Goal: Task Accomplishment & Management: Use online tool/utility

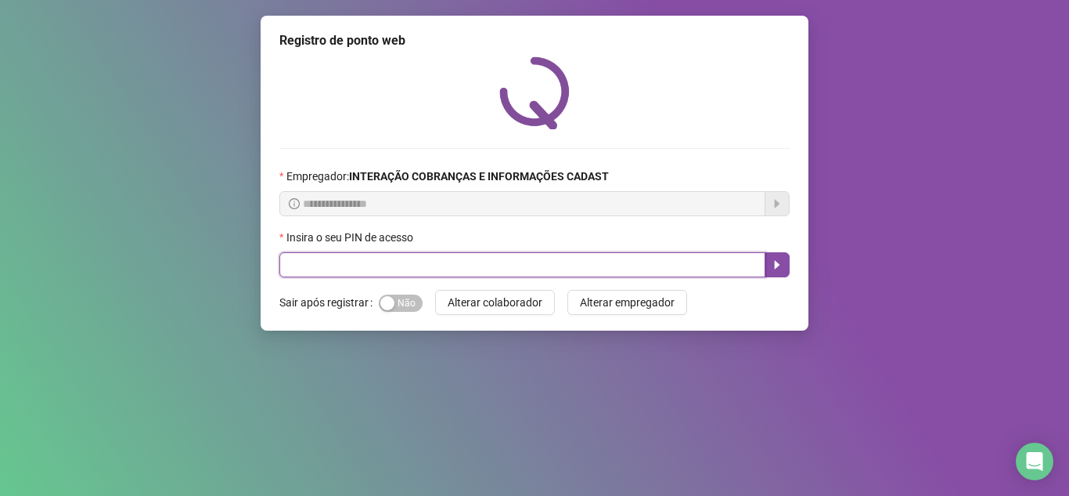
drag, startPoint x: 482, startPoint y: 269, endPoint x: 483, endPoint y: 233, distance: 36.8
click at [480, 264] on input "text" at bounding box center [522, 264] width 486 height 25
type input "*****"
click at [782, 263] on icon "caret-right" at bounding box center [777, 264] width 13 height 13
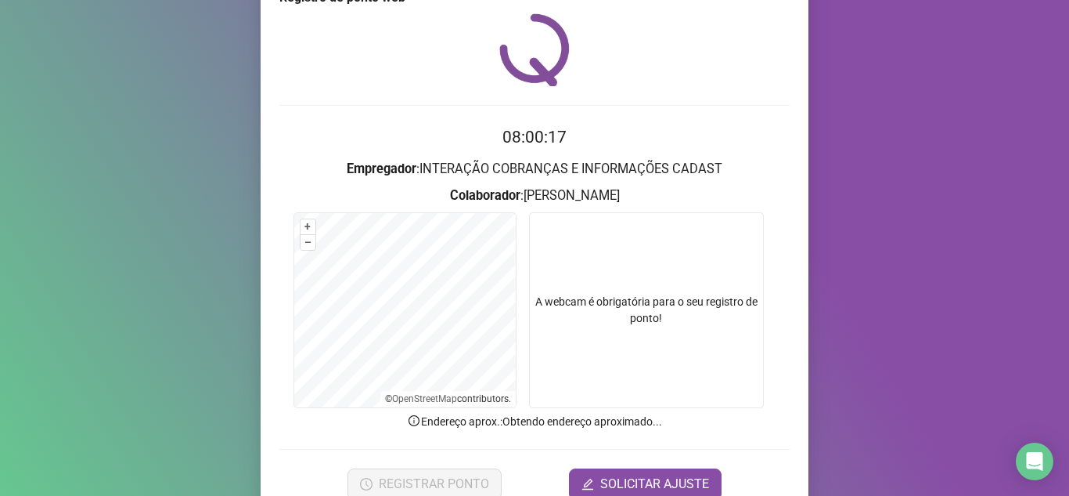
scroll to position [116, 0]
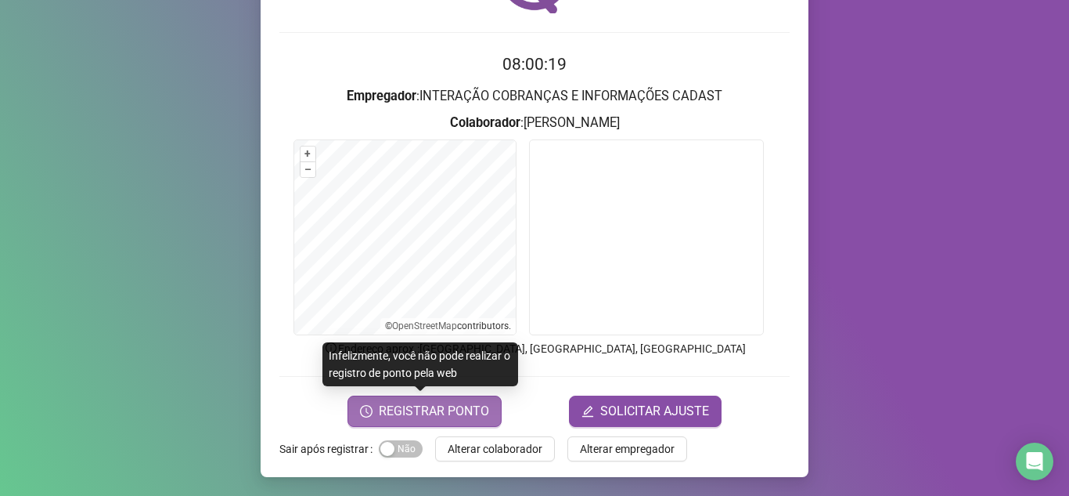
click at [387, 416] on span "REGISTRAR PONTO" at bounding box center [434, 411] width 110 height 19
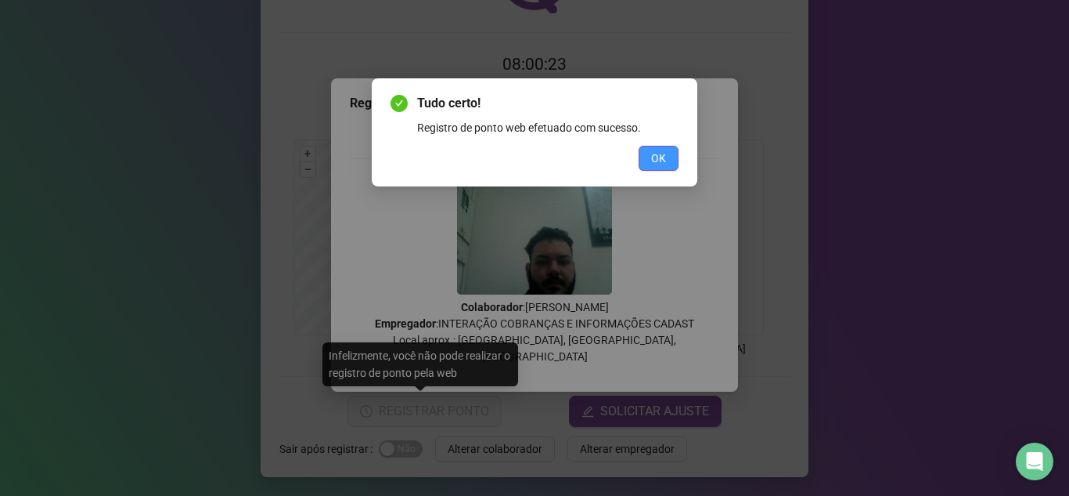
click at [677, 162] on button "OK" at bounding box center [659, 158] width 40 height 25
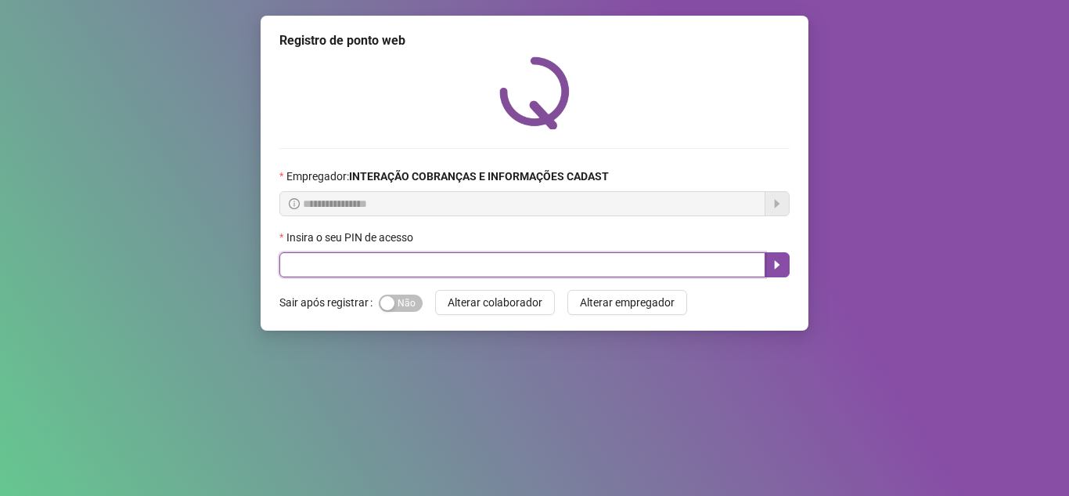
drag, startPoint x: 510, startPoint y: 267, endPoint x: 514, endPoint y: 251, distance: 16.9
click at [510, 265] on input "text" at bounding box center [522, 264] width 486 height 25
type input "*****"
click at [772, 265] on icon "caret-right" at bounding box center [777, 264] width 13 height 13
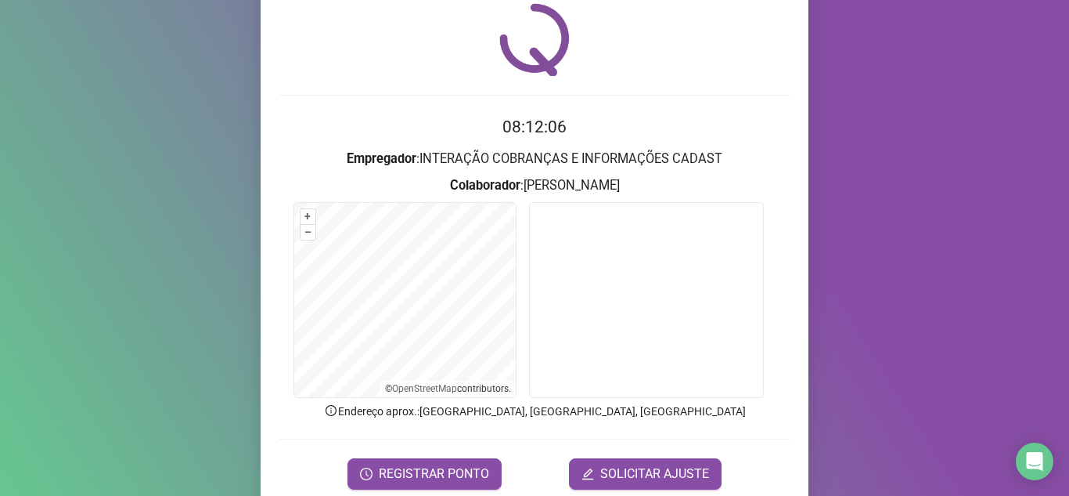
scroll to position [78, 0]
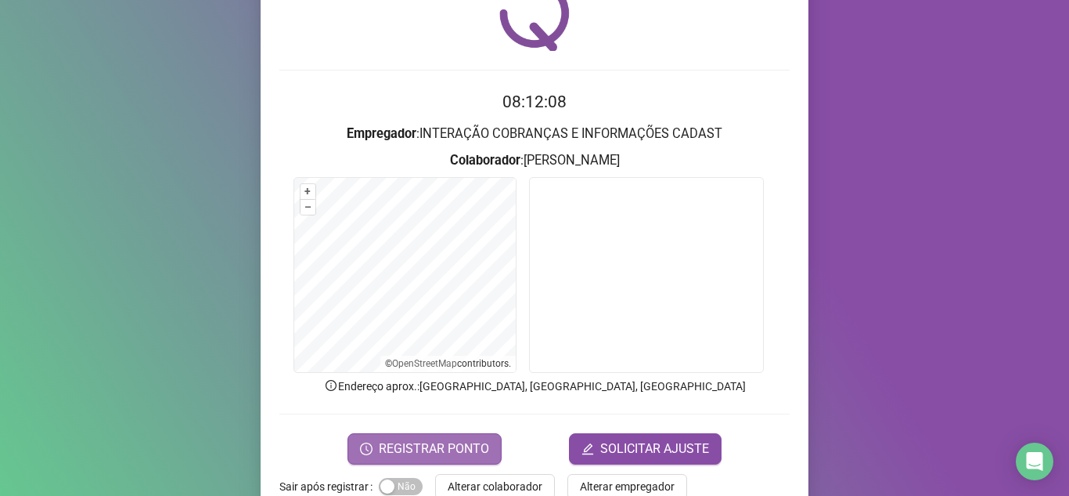
click at [430, 443] on span "REGISTRAR PONTO" at bounding box center [434, 448] width 110 height 19
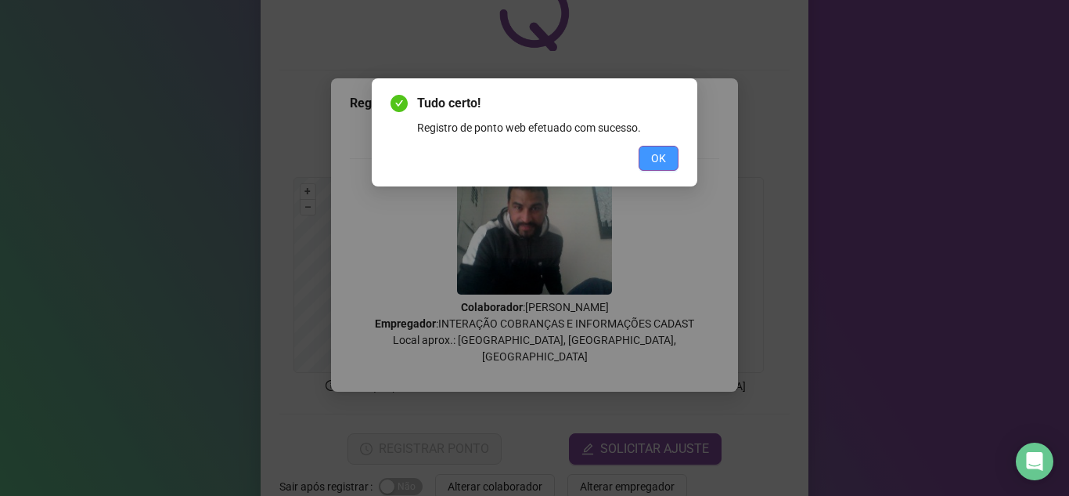
click at [653, 158] on span "OK" at bounding box center [658, 158] width 15 height 17
